Goal: Find specific page/section: Find specific page/section

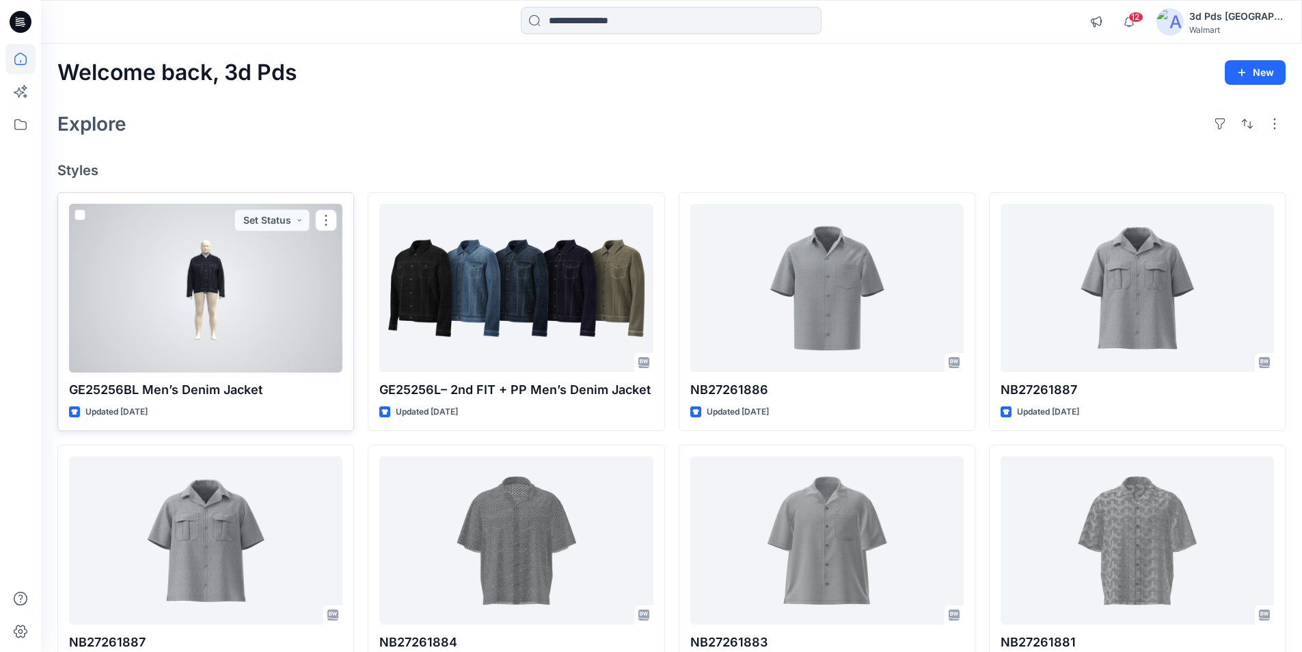
click at [222, 289] on div at bounding box center [205, 288] width 273 height 169
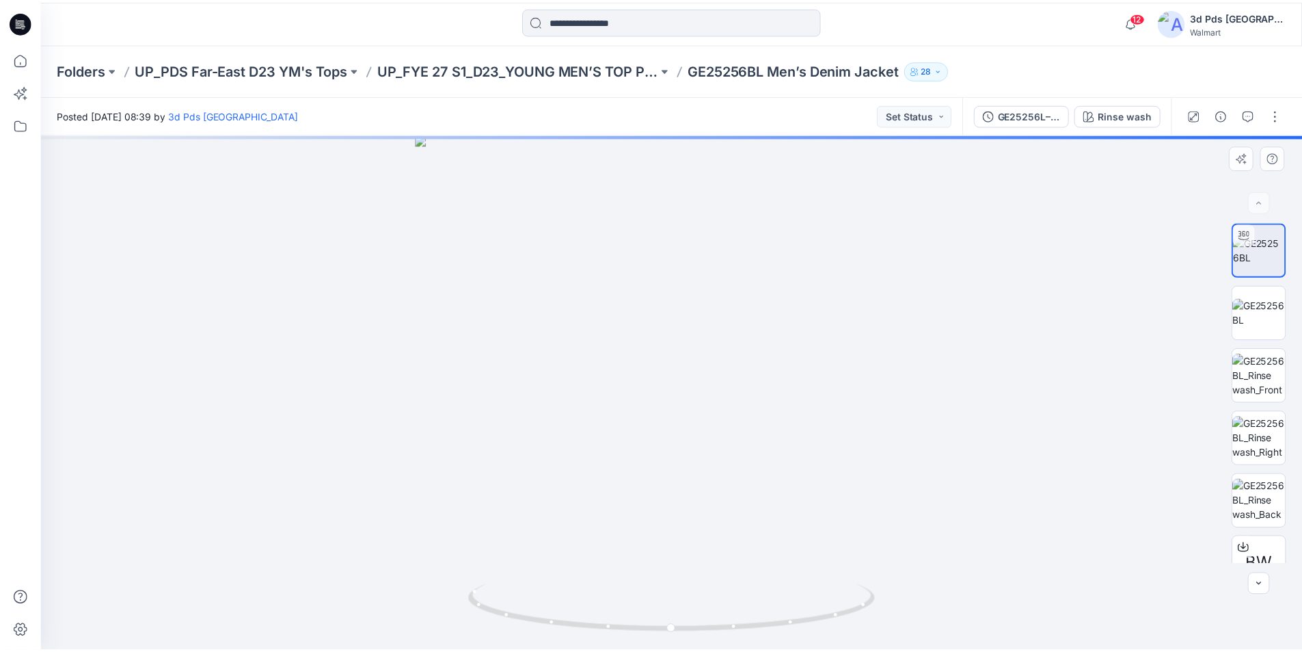
scroll to position [27, 0]
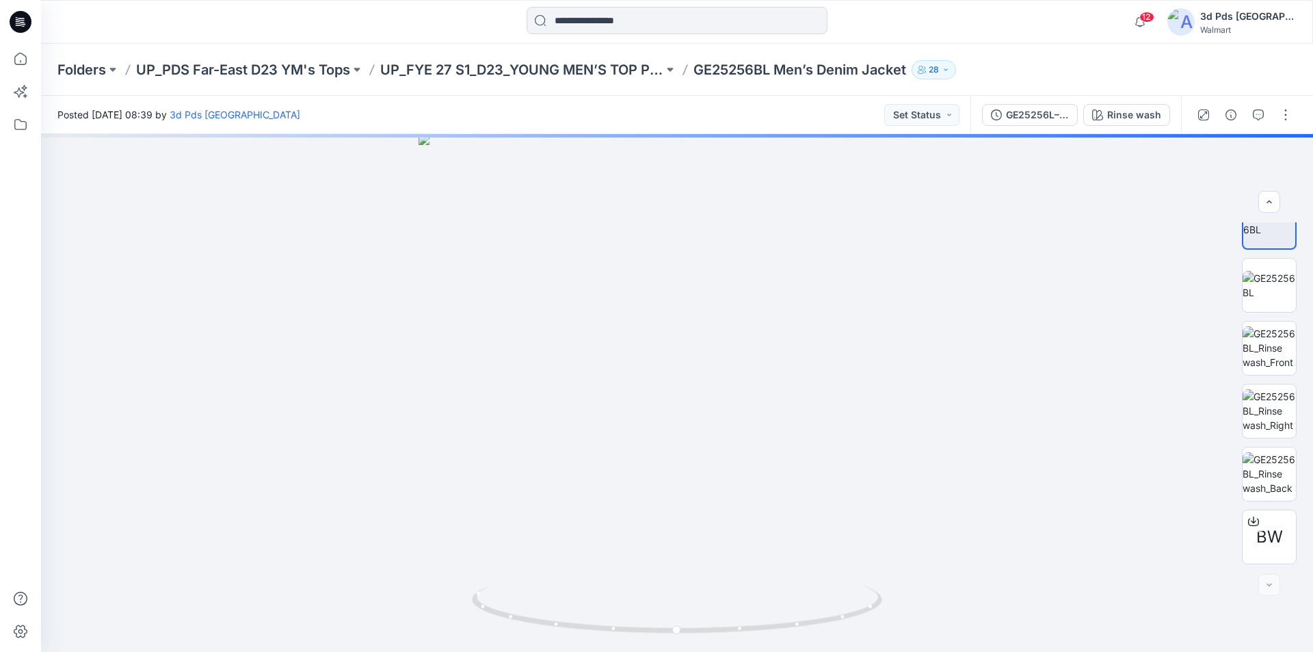
click at [12, 18] on icon at bounding box center [21, 22] width 22 height 22
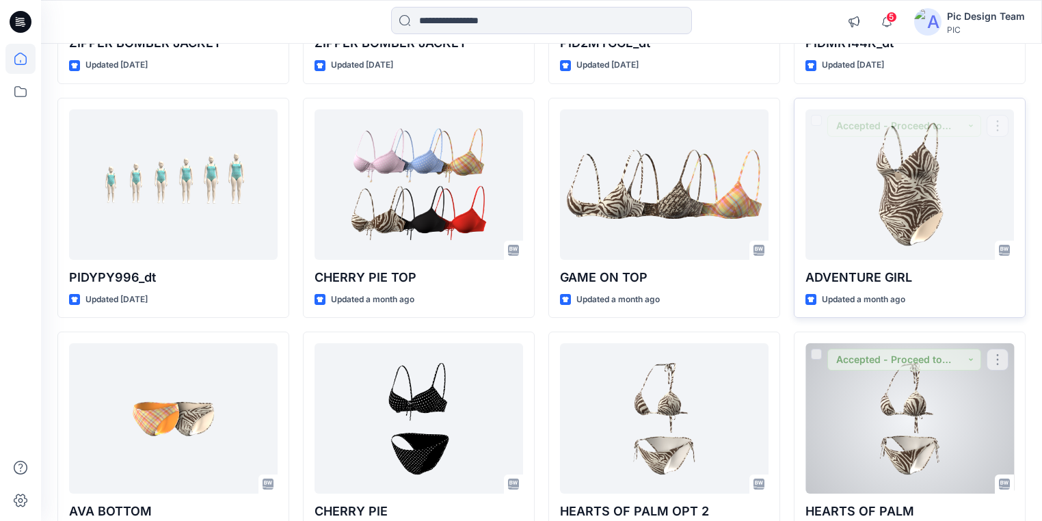
scroll to position [1969, 0]
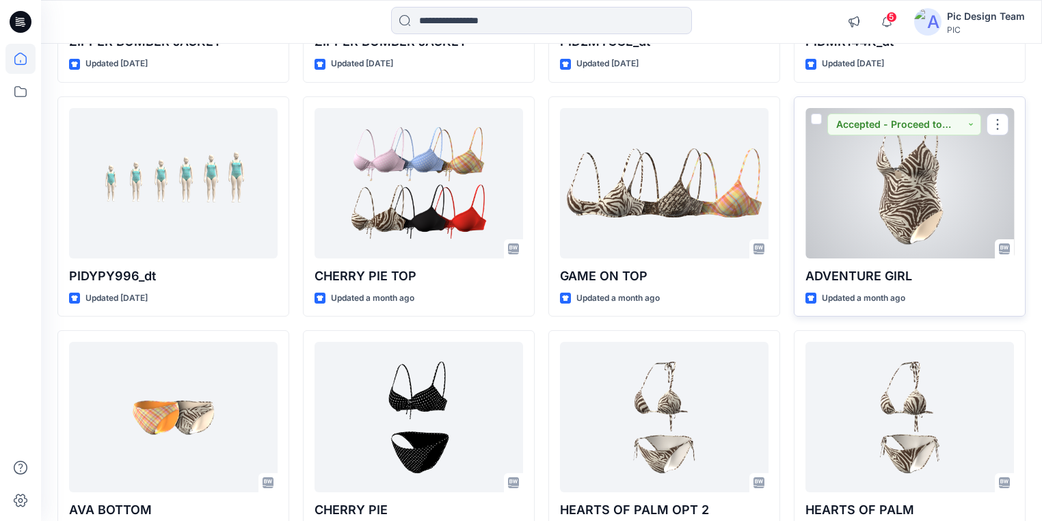
click at [891, 219] on div at bounding box center [909, 183] width 209 height 150
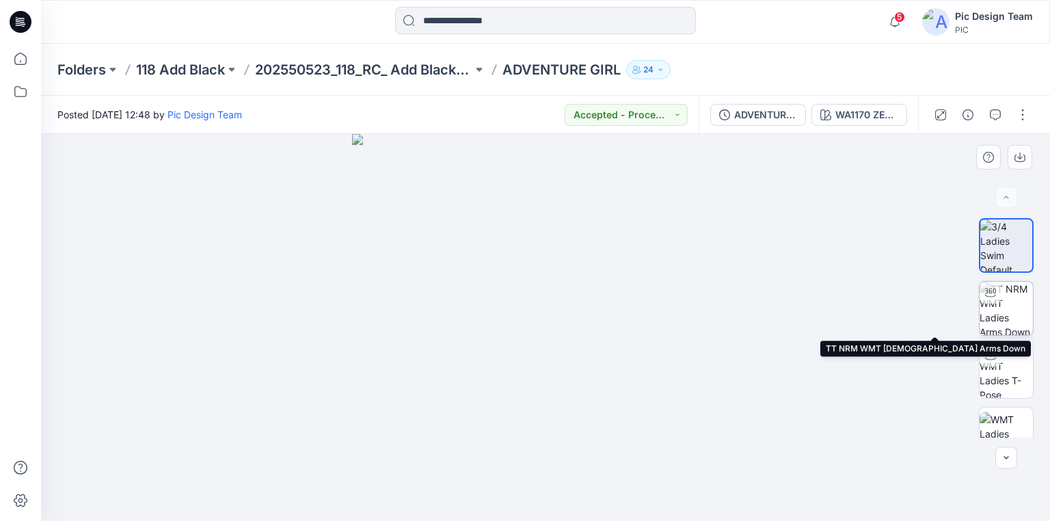
click at [1000, 313] on img at bounding box center [1006, 308] width 53 height 53
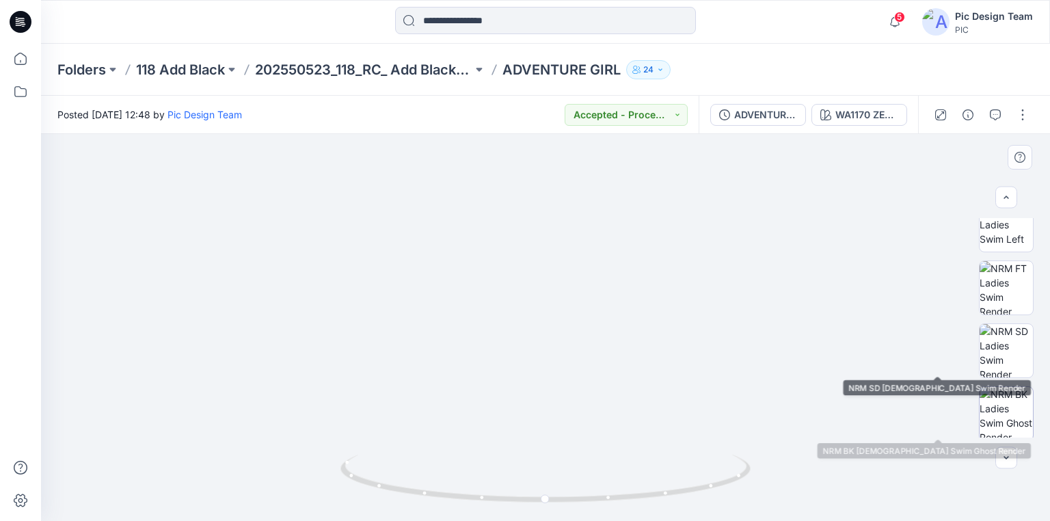
scroll to position [338, 0]
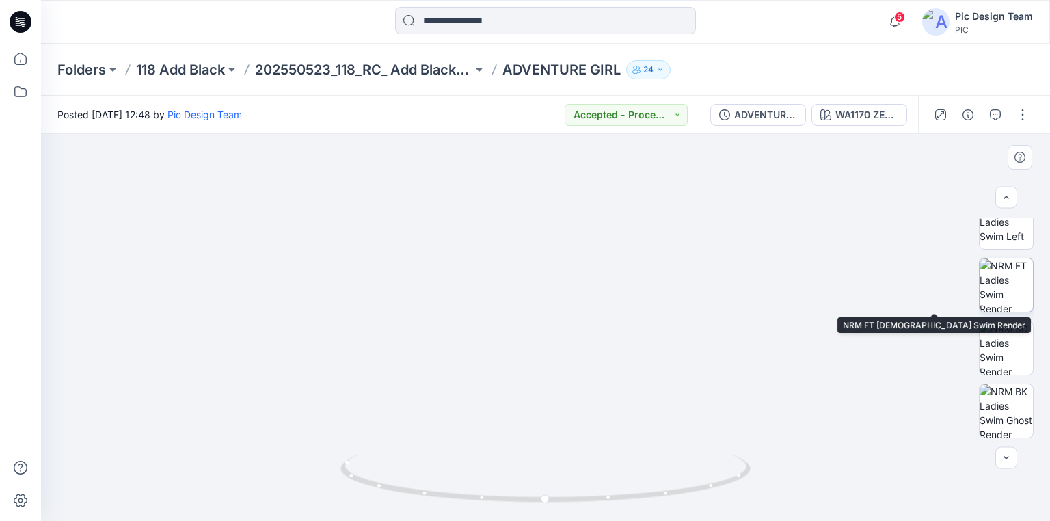
click at [1001, 278] on img at bounding box center [1006, 284] width 53 height 53
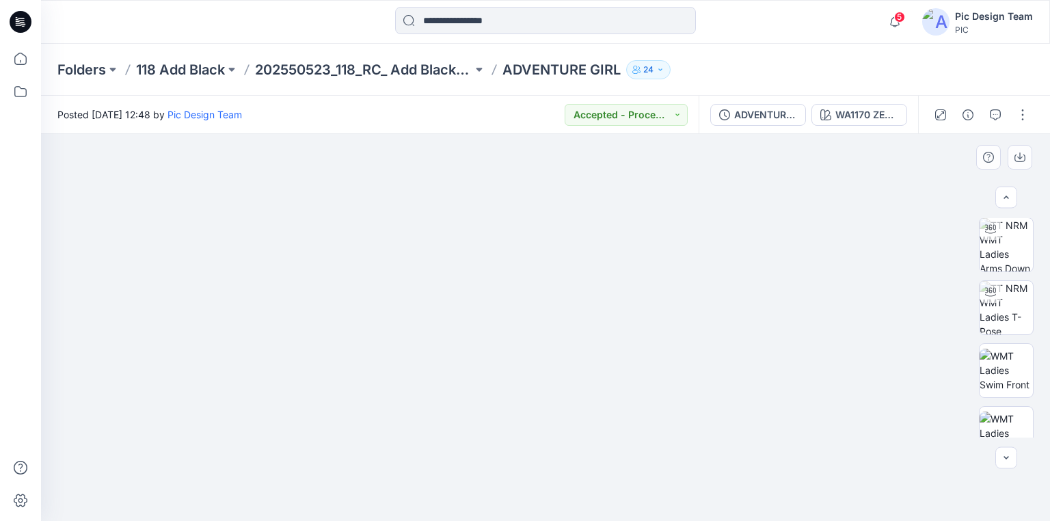
scroll to position [0, 0]
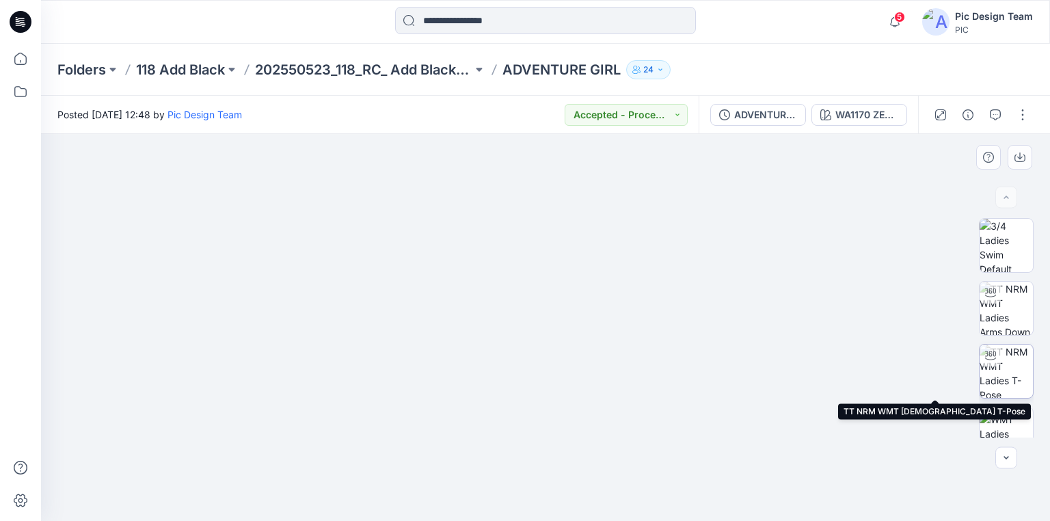
click at [1004, 372] on img at bounding box center [1006, 371] width 53 height 53
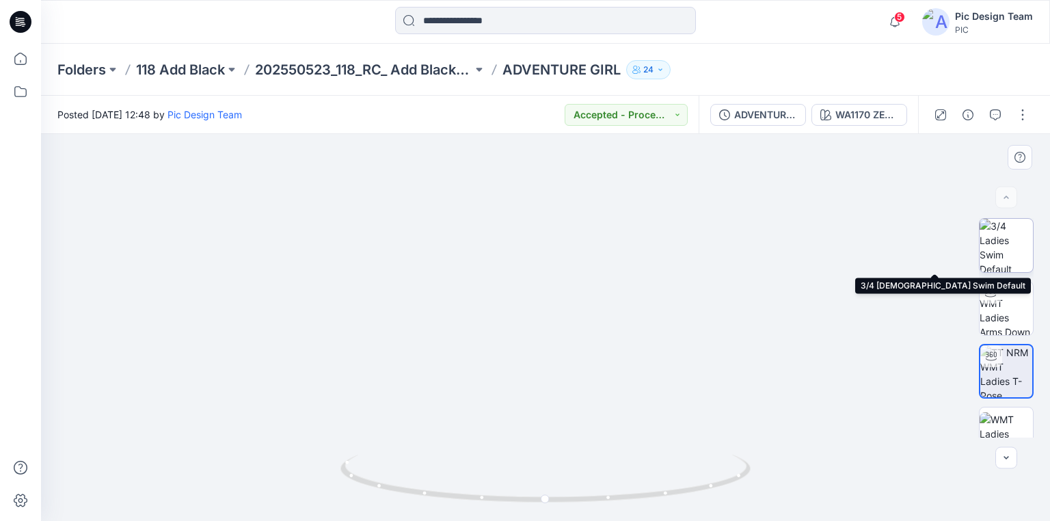
click at [1015, 245] on img at bounding box center [1006, 245] width 53 height 53
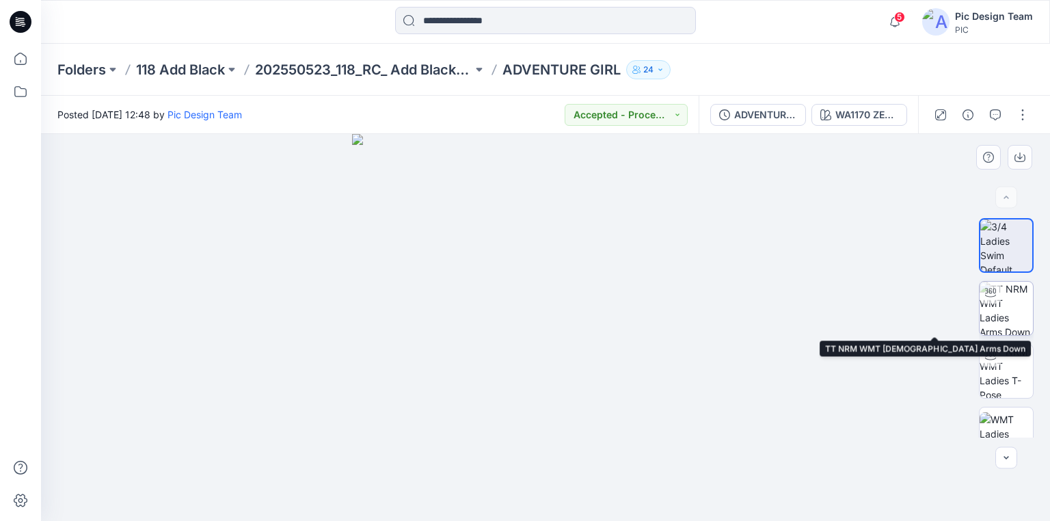
click at [1011, 312] on img at bounding box center [1006, 308] width 53 height 53
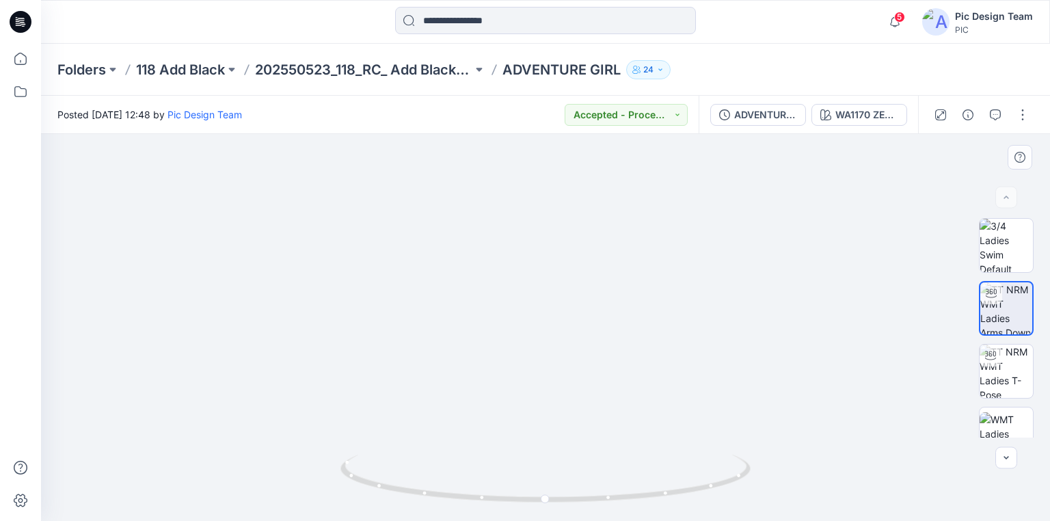
click at [546, 245] on img at bounding box center [545, 91] width 1333 height 860
click at [1010, 373] on img at bounding box center [1006, 371] width 53 height 53
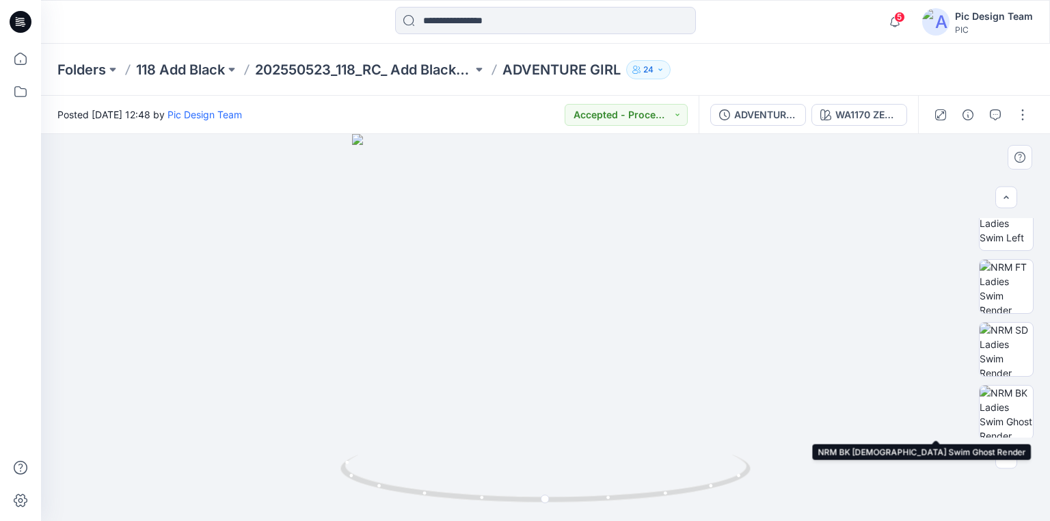
scroll to position [338, 0]
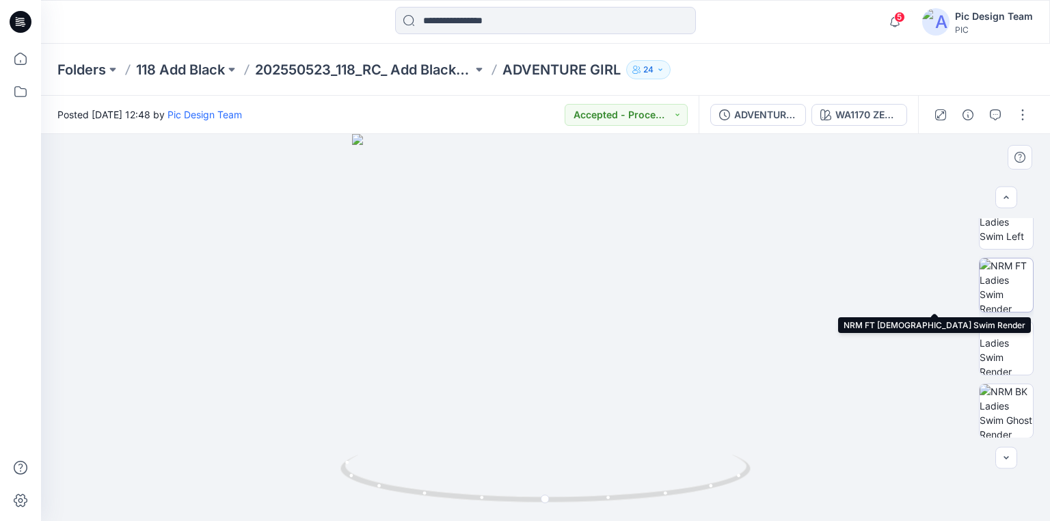
click at [1002, 288] on img at bounding box center [1006, 284] width 53 height 53
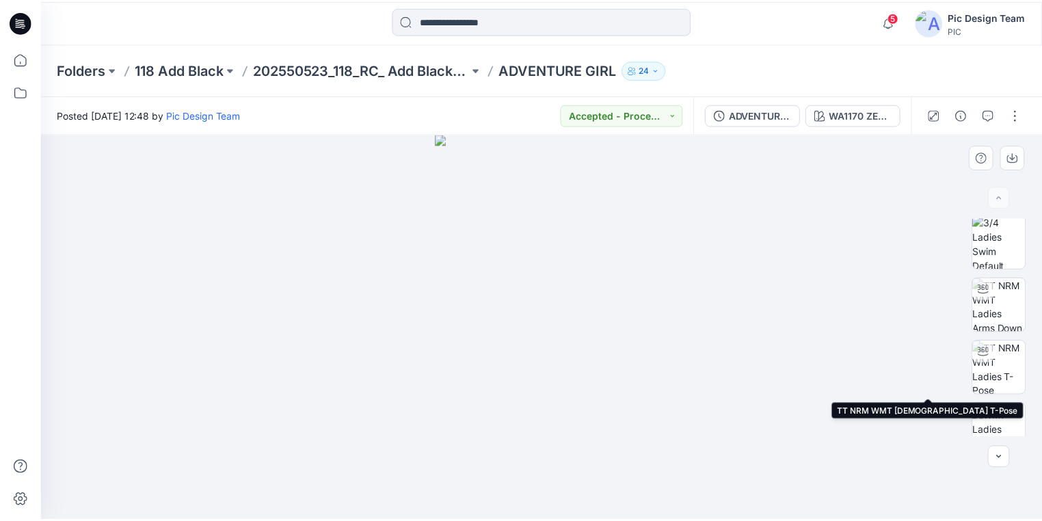
scroll to position [0, 0]
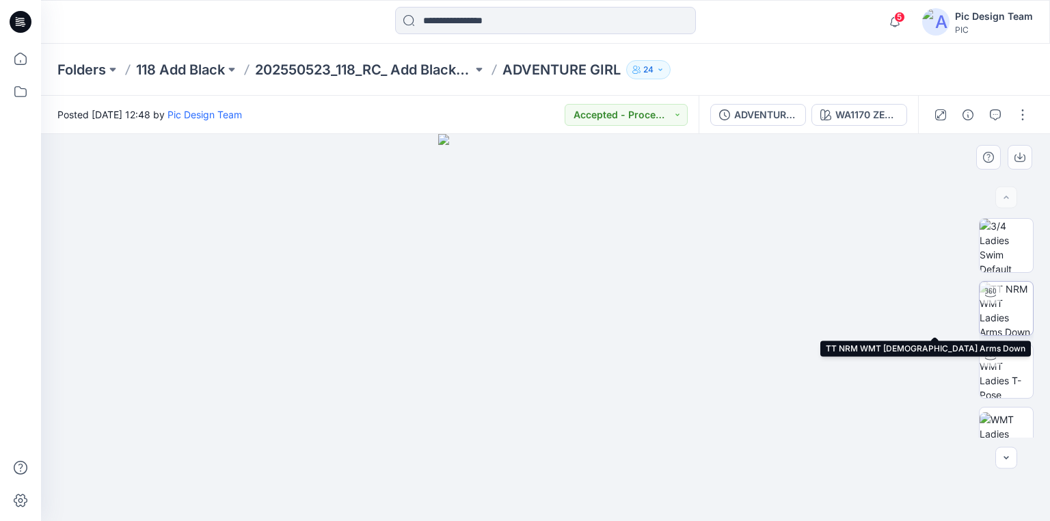
click at [1008, 313] on img at bounding box center [1006, 308] width 53 height 53
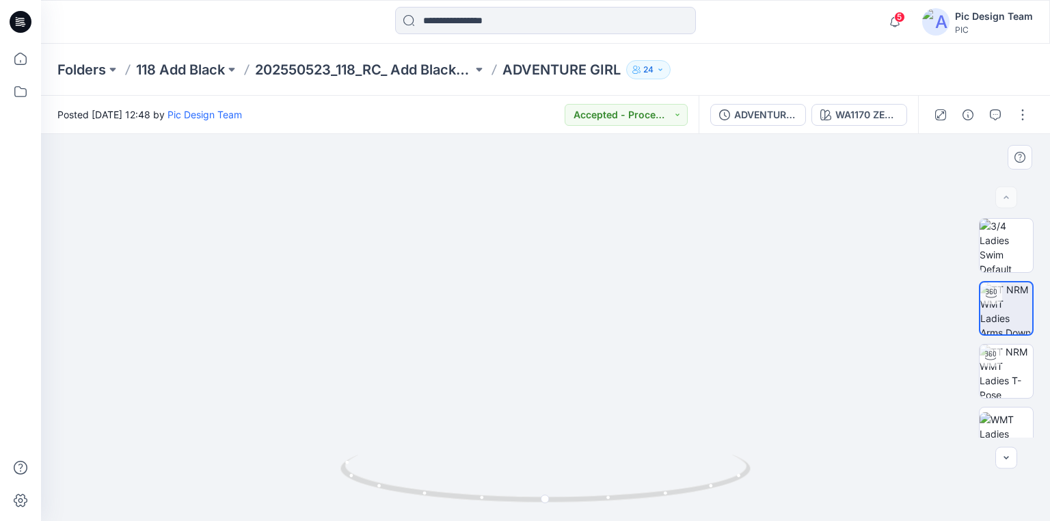
click at [546, 263] on img at bounding box center [546, 154] width 1082 height 735
drag, startPoint x: 17, startPoint y: 21, endPoint x: 0, endPoint y: 15, distance: 18.2
click at [16, 21] on icon at bounding box center [18, 21] width 4 height 1
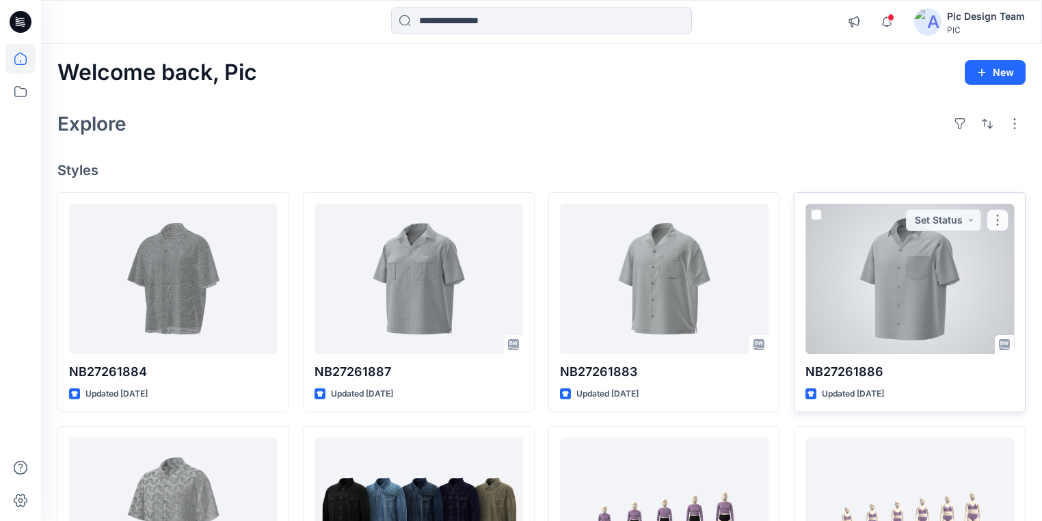
click at [928, 295] on div at bounding box center [909, 279] width 209 height 150
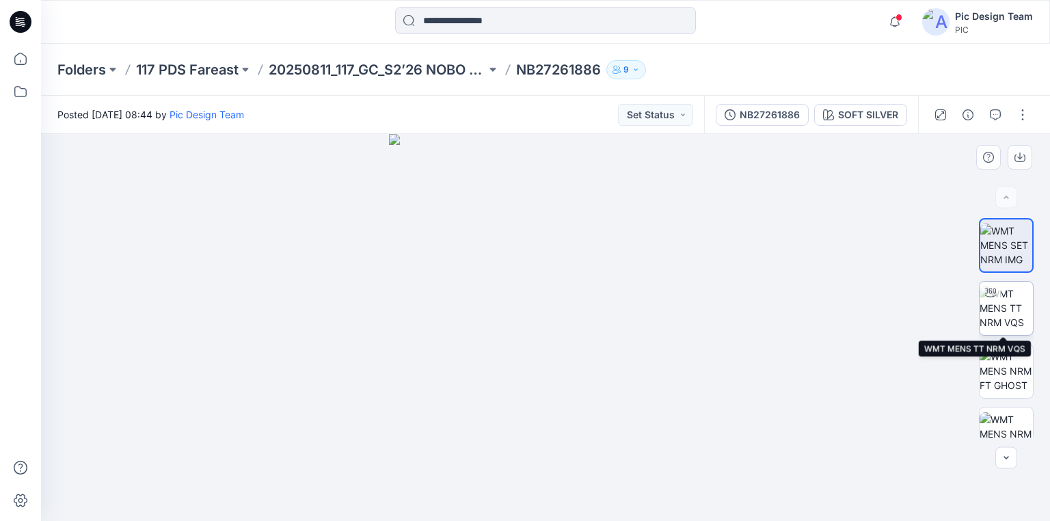
click at [1005, 306] on img at bounding box center [1006, 307] width 53 height 43
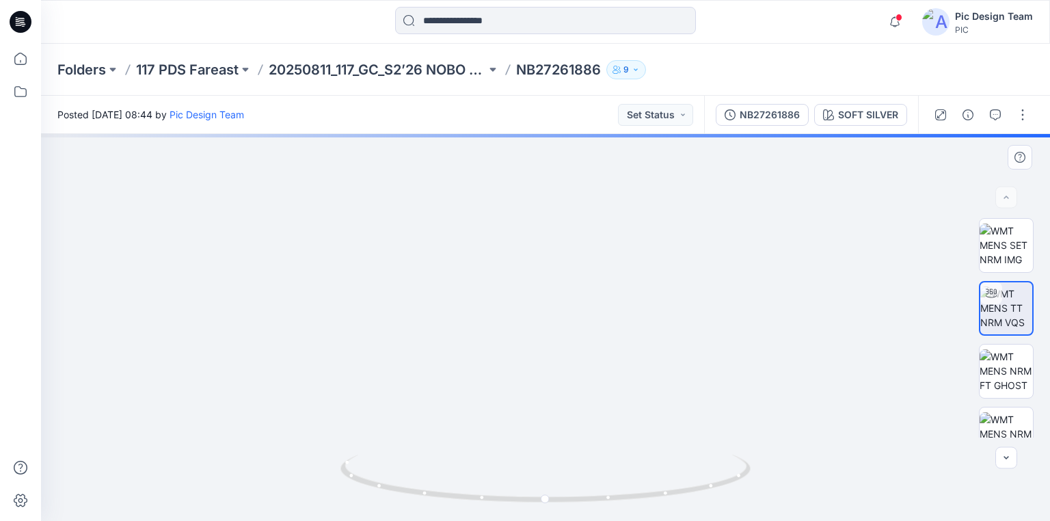
drag, startPoint x: 550, startPoint y: 424, endPoint x: 577, endPoint y: 314, distance: 112.8
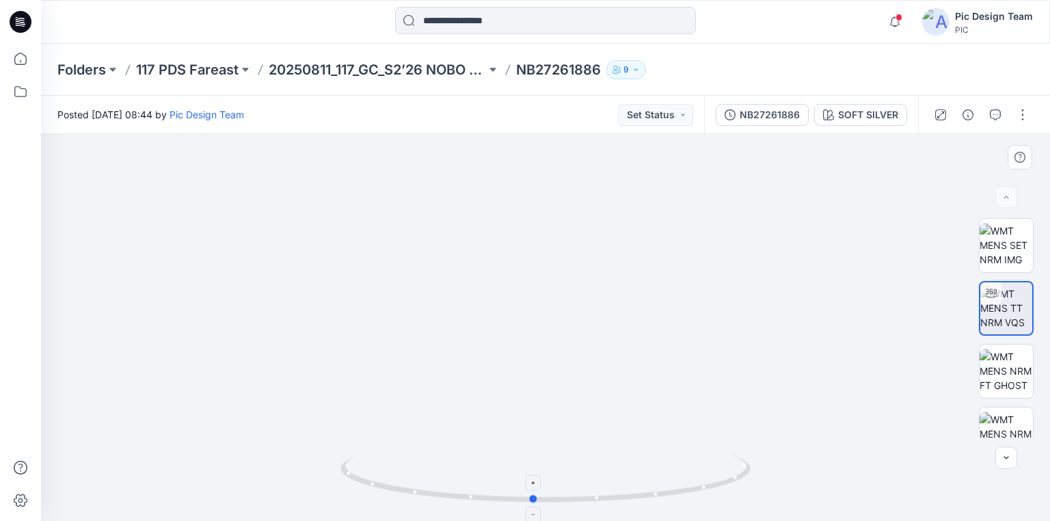
drag, startPoint x: 715, startPoint y: 487, endPoint x: 708, endPoint y: 468, distance: 21.2
click at [708, 468] on icon at bounding box center [547, 480] width 414 height 51
click at [450, 67] on p "20250811_117_GC_S2’26 NOBO Men’s" at bounding box center [377, 69] width 217 height 19
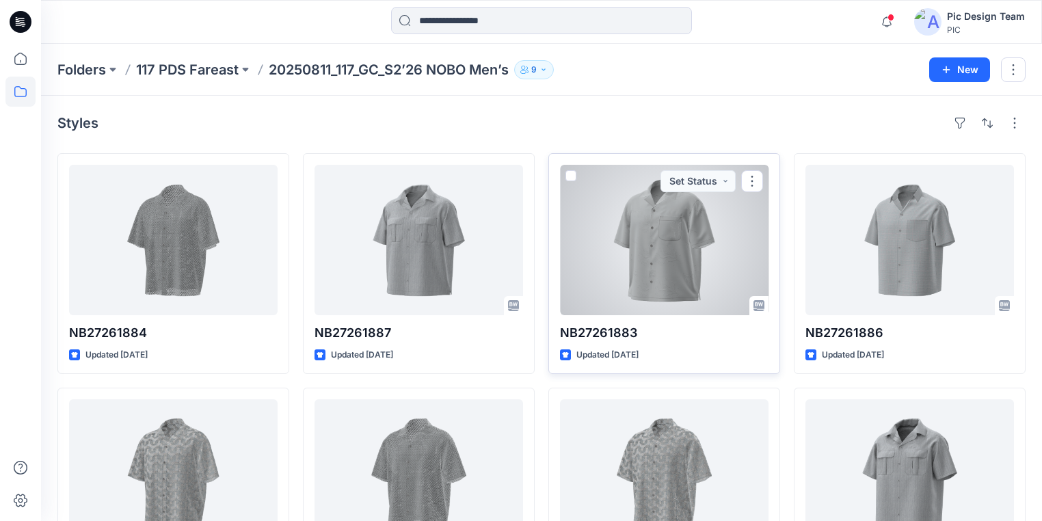
click at [681, 277] on div at bounding box center [664, 240] width 209 height 150
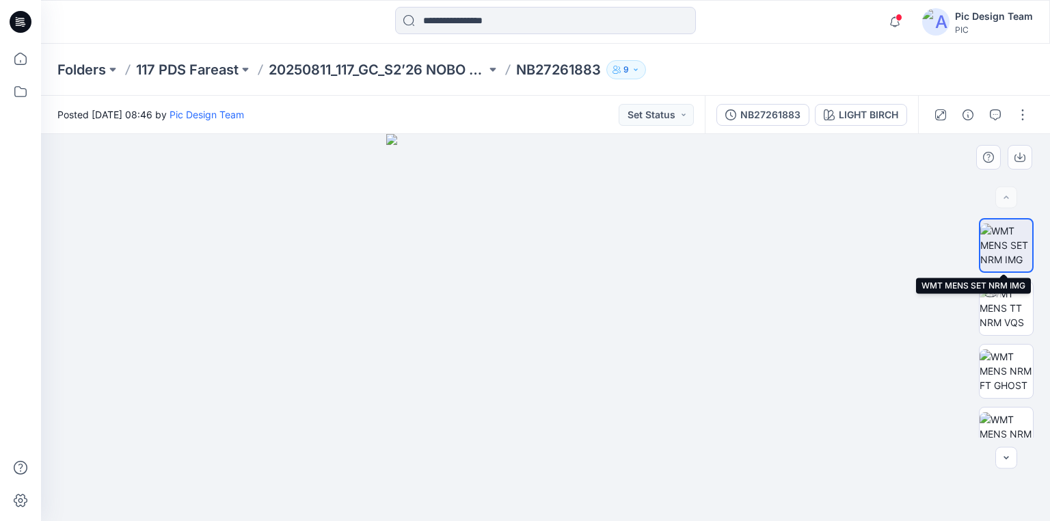
click at [1001, 256] on img at bounding box center [1006, 245] width 52 height 43
drag, startPoint x: 650, startPoint y: 444, endPoint x: 664, endPoint y: 351, distance: 94.0
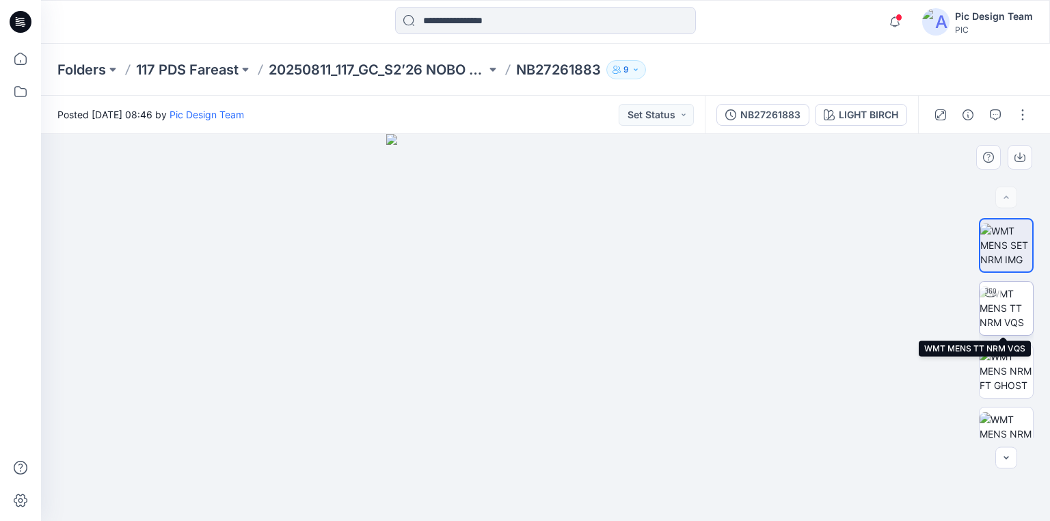
click at [1001, 307] on img at bounding box center [1006, 307] width 53 height 43
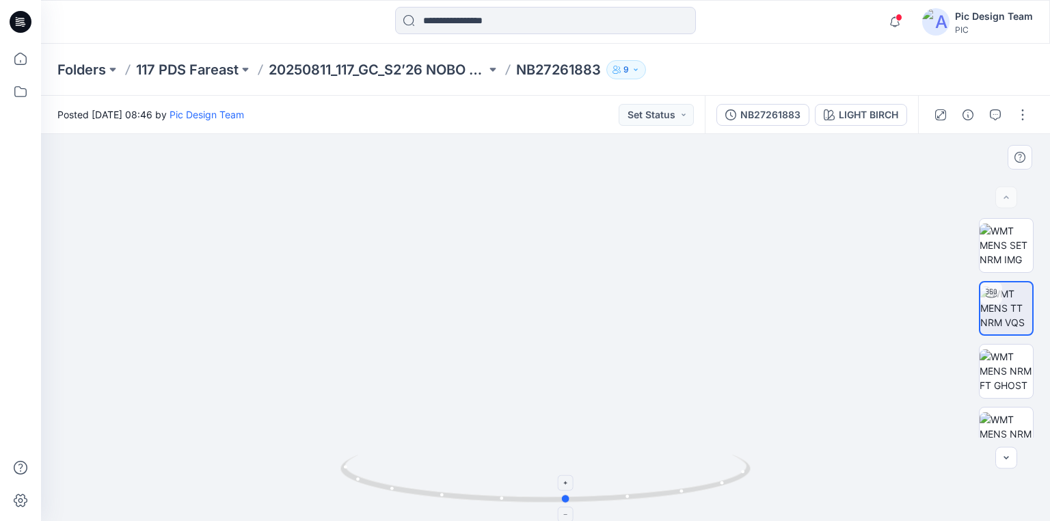
drag, startPoint x: 528, startPoint y: 501, endPoint x: 550, endPoint y: 484, distance: 27.2
click at [550, 484] on icon at bounding box center [547, 480] width 414 height 51
click at [357, 74] on p "20250811_117_GC_S2’26 NOBO Men’s" at bounding box center [377, 69] width 217 height 19
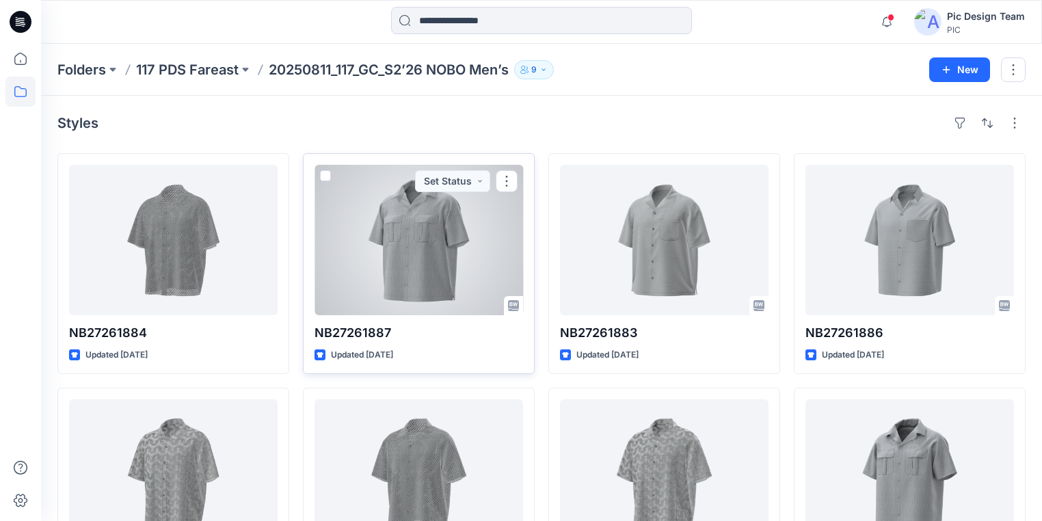
click at [424, 295] on div at bounding box center [418, 240] width 209 height 150
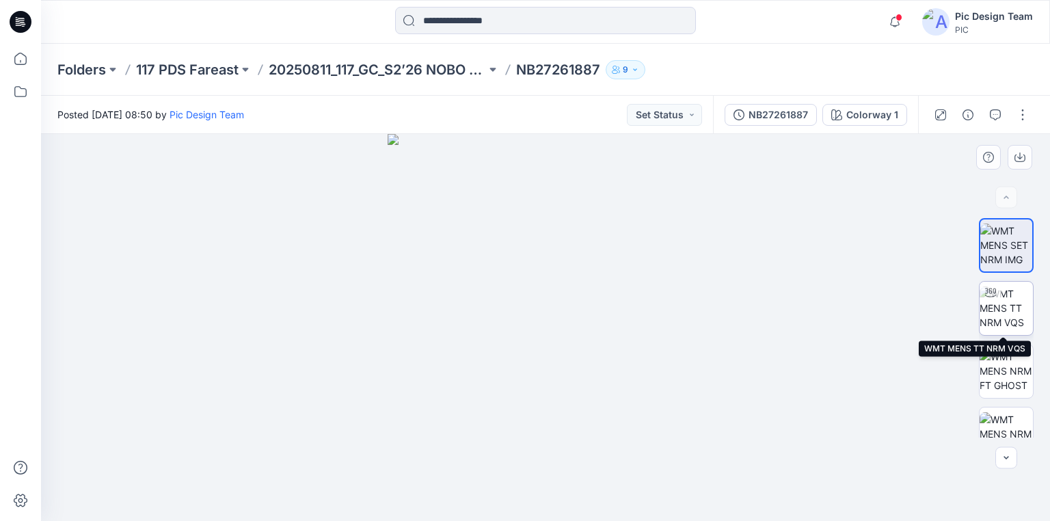
click at [993, 315] on img at bounding box center [1006, 307] width 53 height 43
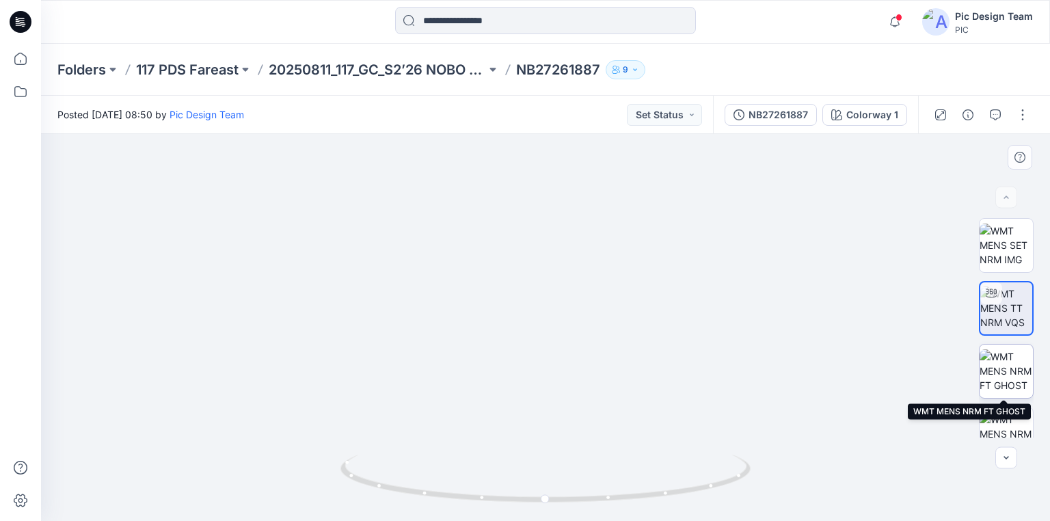
click at [998, 378] on img at bounding box center [1006, 370] width 53 height 43
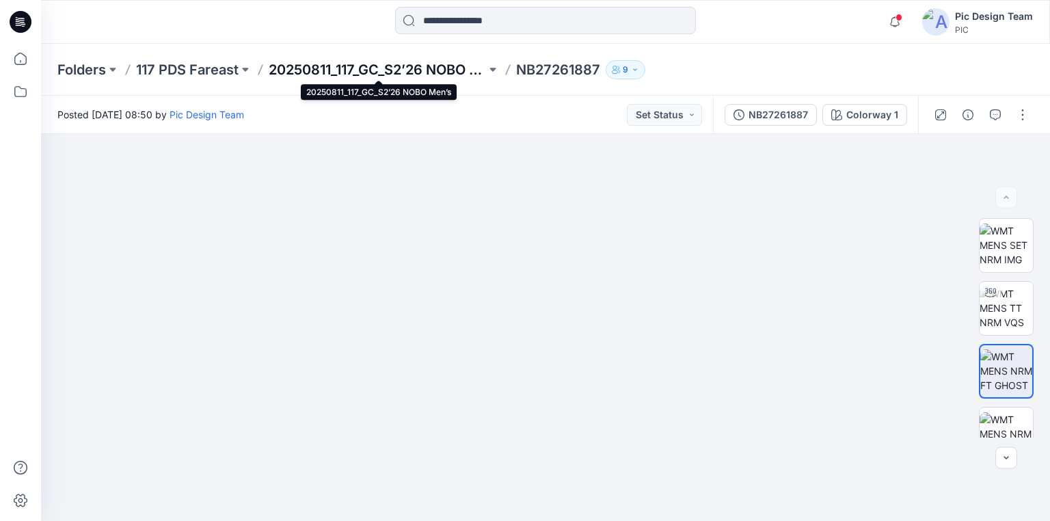
click at [381, 77] on p "20250811_117_GC_S2’26 NOBO Men’s" at bounding box center [377, 69] width 217 height 19
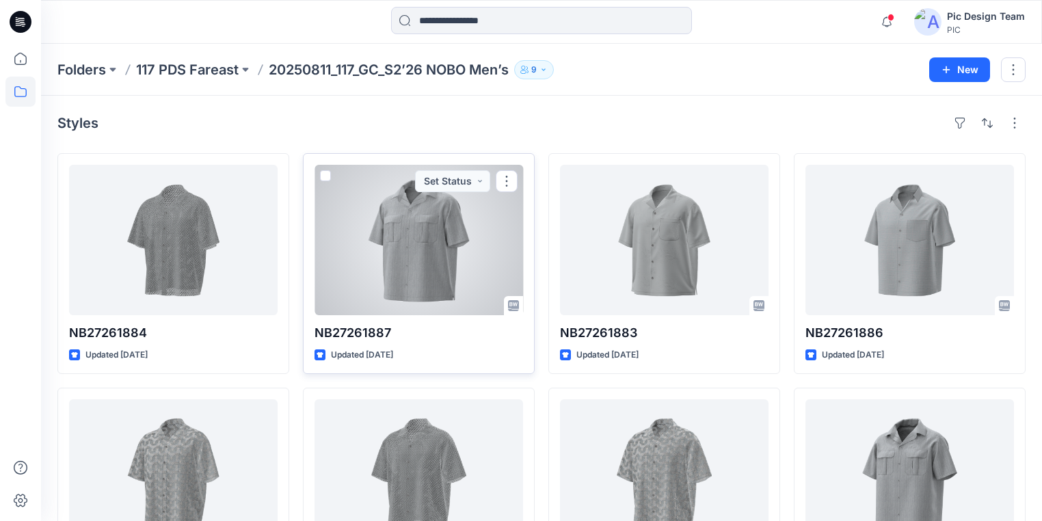
click at [411, 275] on div at bounding box center [418, 240] width 209 height 150
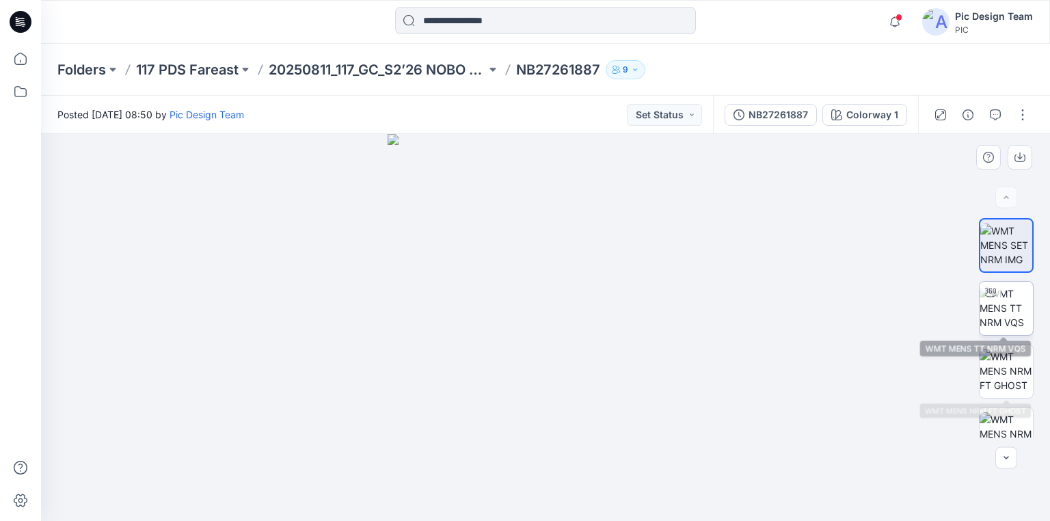
click at [1009, 314] on img at bounding box center [1006, 307] width 53 height 43
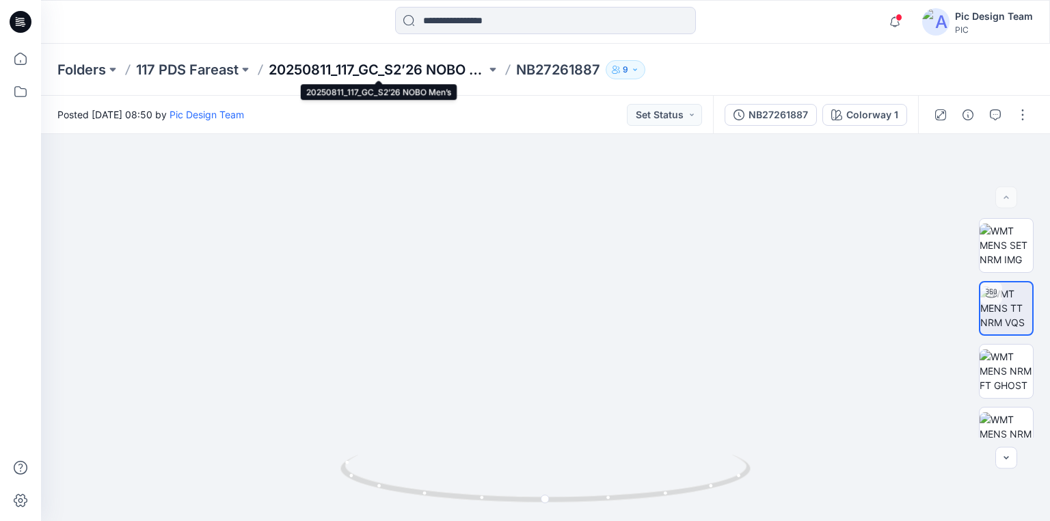
click at [342, 71] on p "20250811_117_GC_S2’26 NOBO Men’s" at bounding box center [377, 69] width 217 height 19
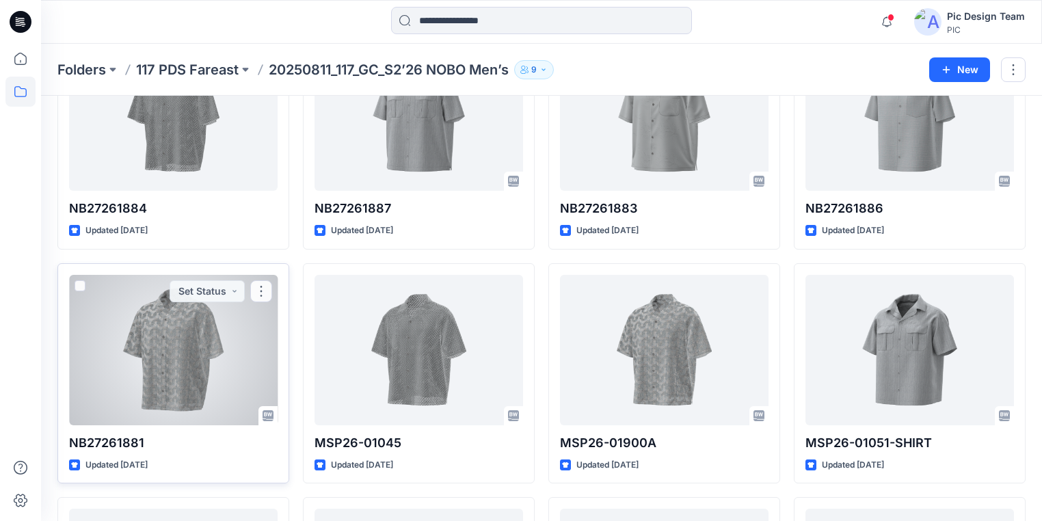
scroll to position [118, 0]
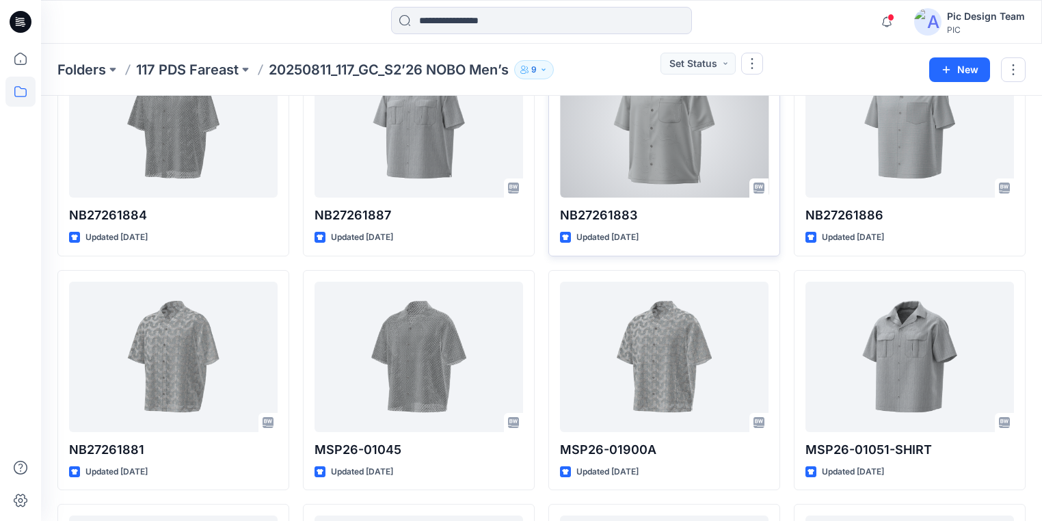
click at [659, 146] on div at bounding box center [664, 122] width 209 height 150
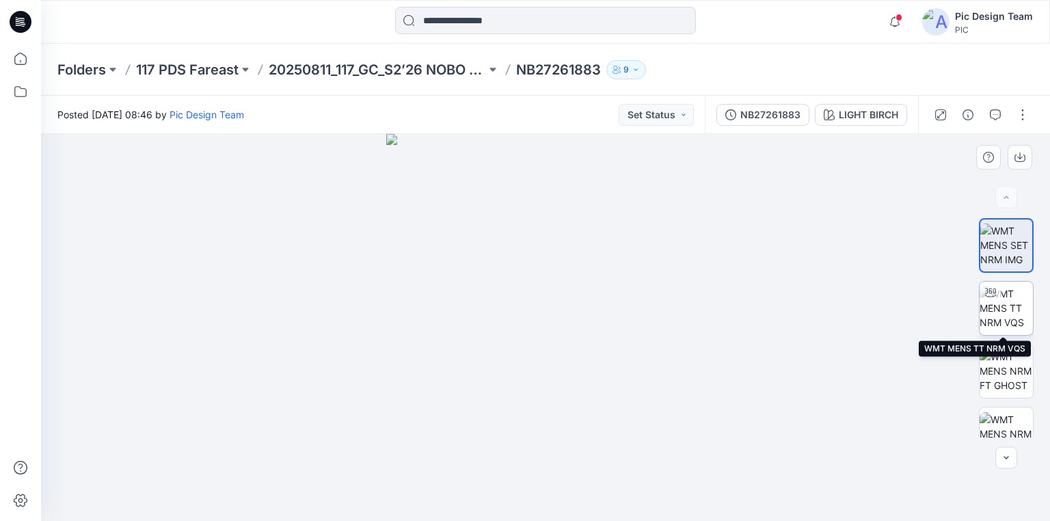
click at [1015, 320] on img at bounding box center [1006, 307] width 53 height 43
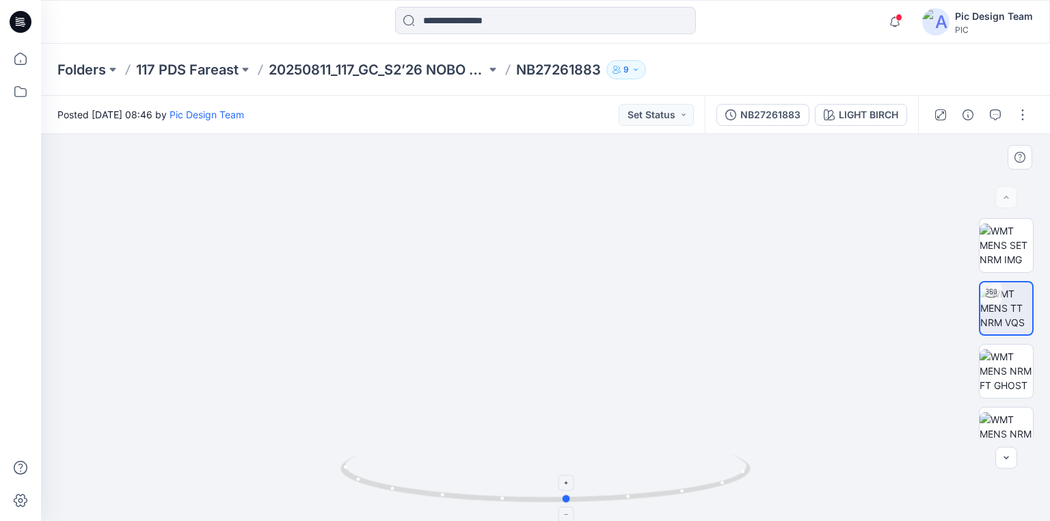
drag, startPoint x: 608, startPoint y: 495, endPoint x: 630, endPoint y: 479, distance: 27.3
click at [630, 479] on icon at bounding box center [547, 480] width 414 height 51
click at [418, 63] on p "20250811_117_GC_S2’26 NOBO Men’s" at bounding box center [377, 69] width 217 height 19
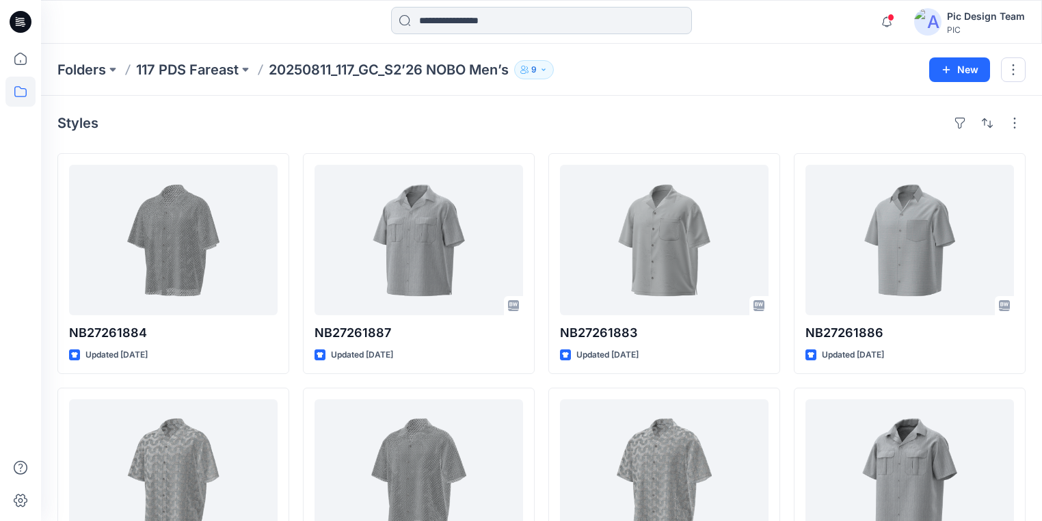
click at [498, 22] on input at bounding box center [541, 20] width 301 height 27
